Goal: Transaction & Acquisition: Book appointment/travel/reservation

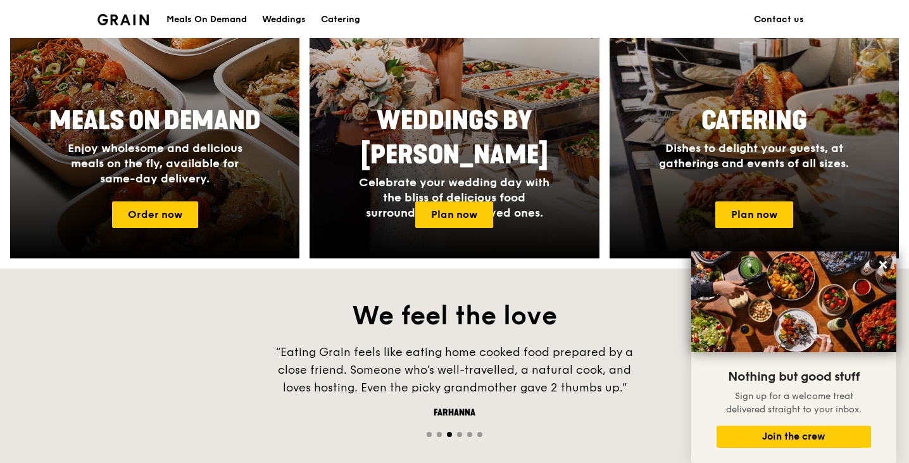
scroll to position [572, 0]
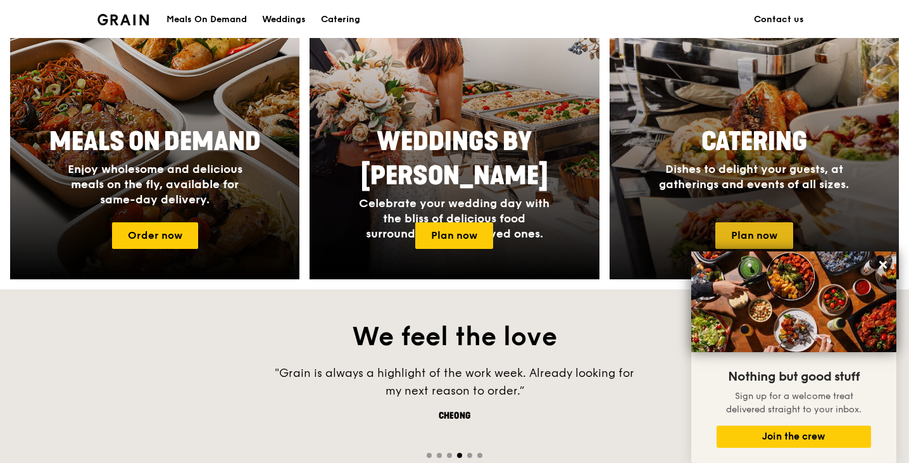
click at [757, 234] on link "Plan now" at bounding box center [754, 235] width 78 height 27
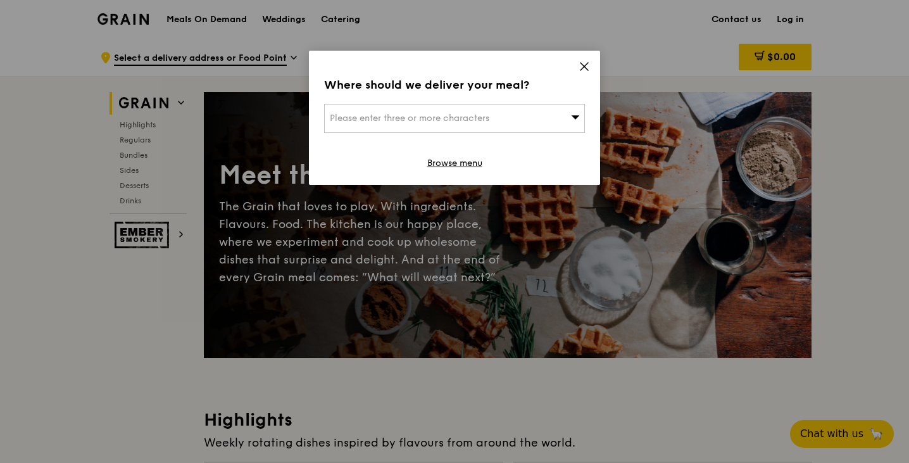
click at [580, 65] on icon at bounding box center [584, 66] width 11 height 11
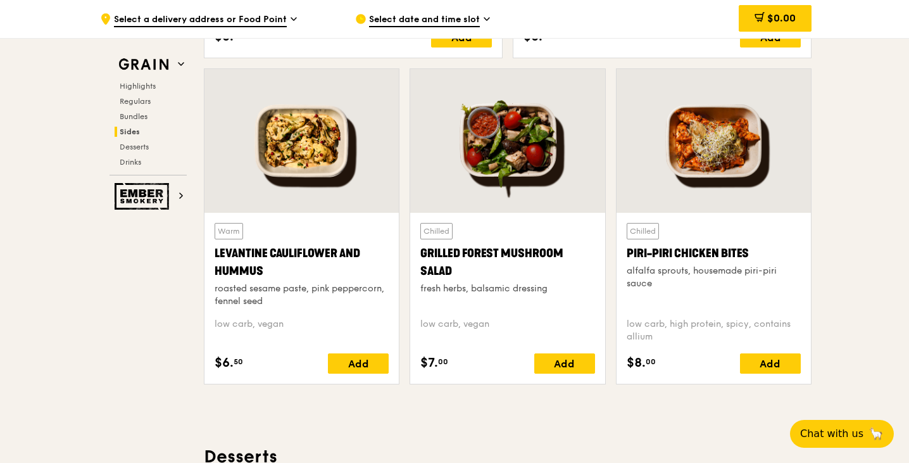
scroll to position [3229, 0]
